Goal: Task Accomplishment & Management: Use online tool/utility

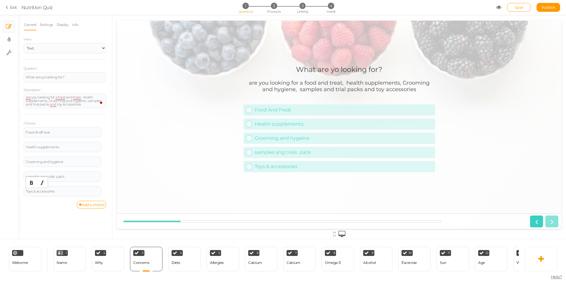
click at [38, 216] on div "General Settings Display Info View Text Images Slider Dropdown Question What ar…" at bounding box center [65, 129] width 94 height 220
click at [190, 261] on div "4 Diets × Define the conditions to show this slide. Clone Change type Delete" at bounding box center [184, 259] width 32 height 24
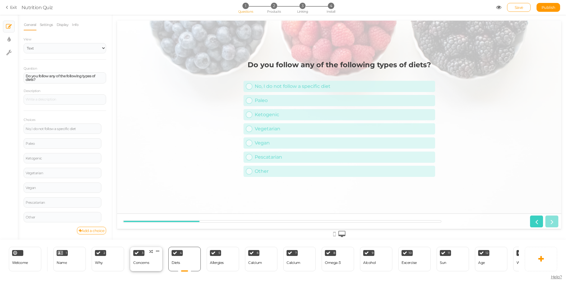
click at [145, 262] on div "Concerns" at bounding box center [141, 263] width 16 height 4
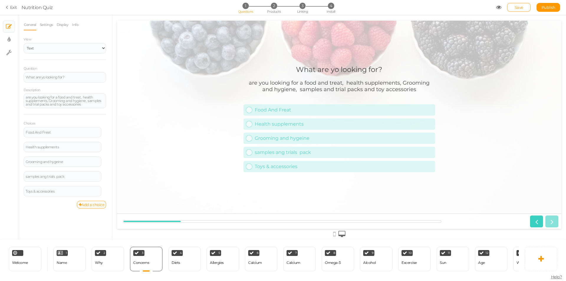
click at [366, 7] on span "Nutrition Quiz" at bounding box center [259, 7] width 475 height 7
click at [106, 259] on div "2 Why × Define the conditions to show this slide. Clone Change type Delete" at bounding box center [108, 259] width 32 height 24
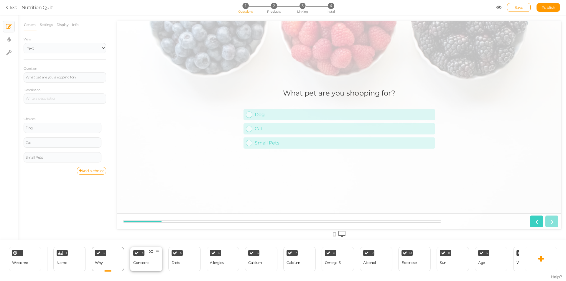
click at [145, 261] on div "Concerns" at bounding box center [141, 263] width 16 height 4
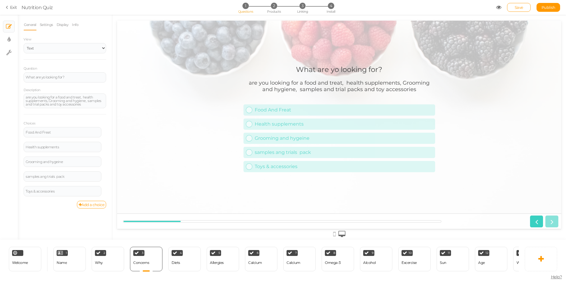
click at [451, 5] on span "Nutrition Quiz" at bounding box center [259, 7] width 475 height 7
click at [149, 181] on div "What are yo looking for? are you looking for a food and treat, health supplemen…" at bounding box center [339, 125] width 444 height 128
click at [335, 234] on icon at bounding box center [334, 234] width 3 height 6
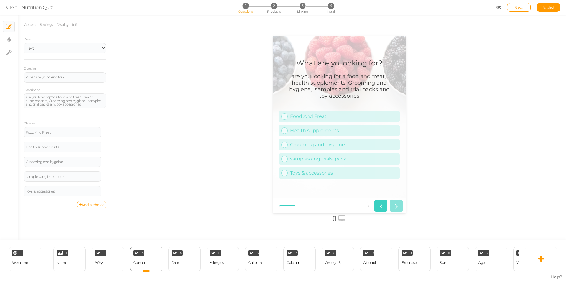
click at [340, 218] on icon at bounding box center [341, 218] width 7 height 6
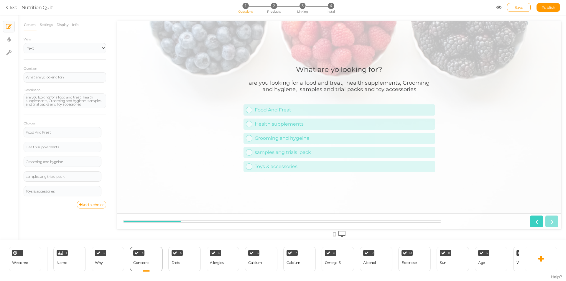
click at [149, 179] on div "What are yo looking for? are you looking for a food and treat, health supplemen…" at bounding box center [339, 125] width 444 height 128
